Goal: Register for event/course

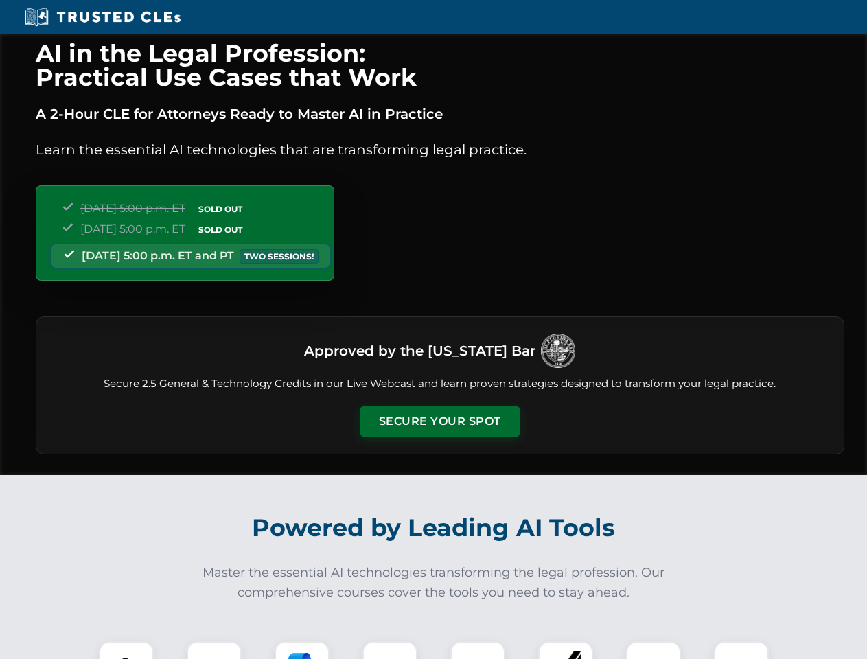
click at [439, 421] on button "Secure Your Spot" at bounding box center [440, 422] width 161 height 32
click at [126, 650] on img at bounding box center [126, 669] width 40 height 40
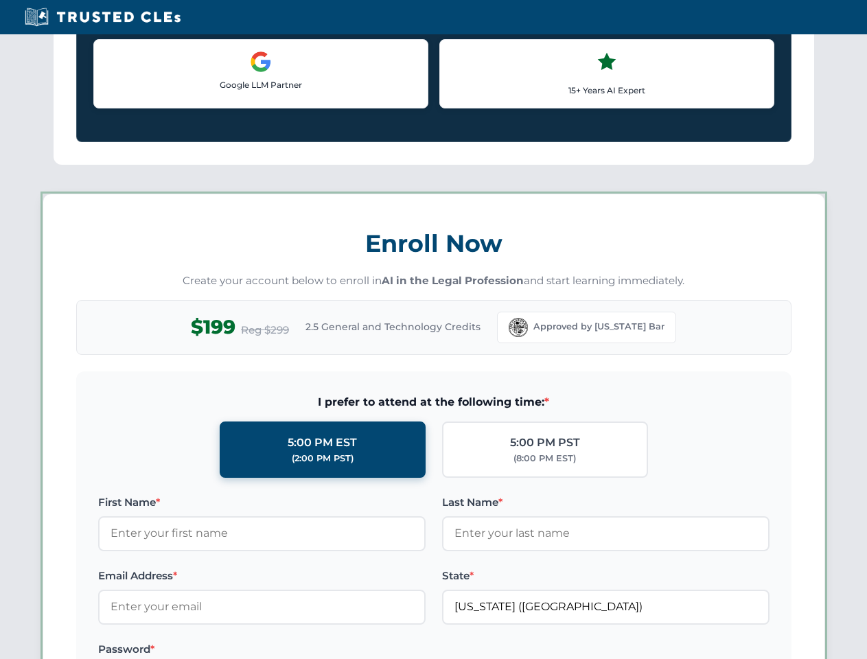
click at [302, 650] on label "Password *" at bounding box center [261, 649] width 327 height 16
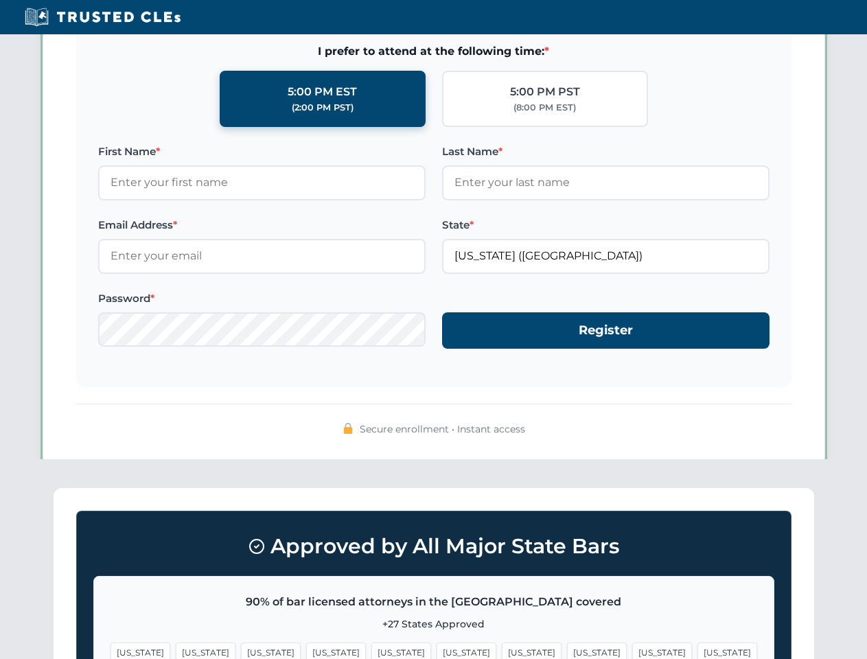
click at [632, 650] on span "[US_STATE]" at bounding box center [662, 652] width 60 height 20
